Goal: Navigation & Orientation: Find specific page/section

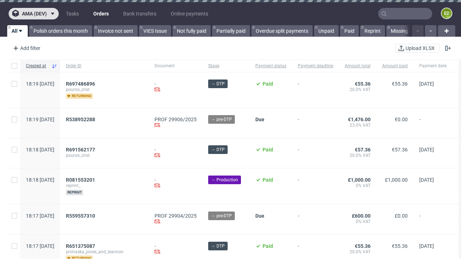
click at [34, 14] on span "ama (dev)" at bounding box center [34, 13] width 25 height 5
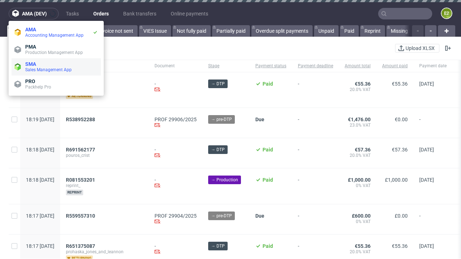
click at [56, 67] on span "Sales Management App" at bounding box center [61, 70] width 73 height 6
